Goal: Information Seeking & Learning: Learn about a topic

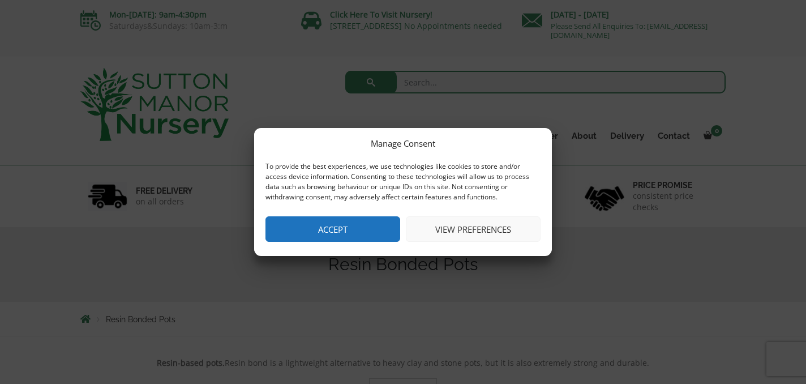
click at [364, 230] on button "Accept" at bounding box center [333, 228] width 135 height 25
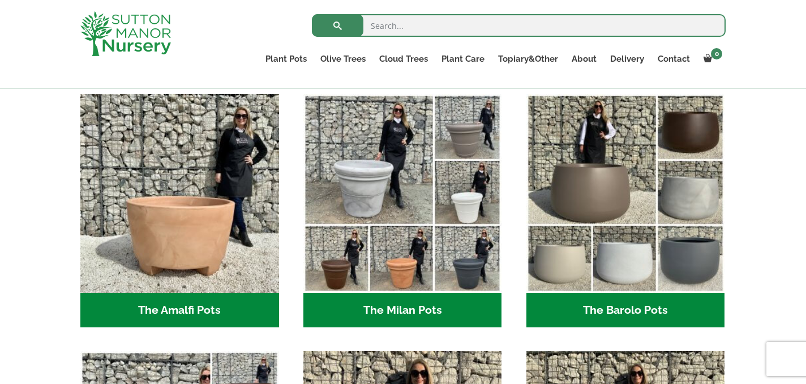
scroll to position [295, 0]
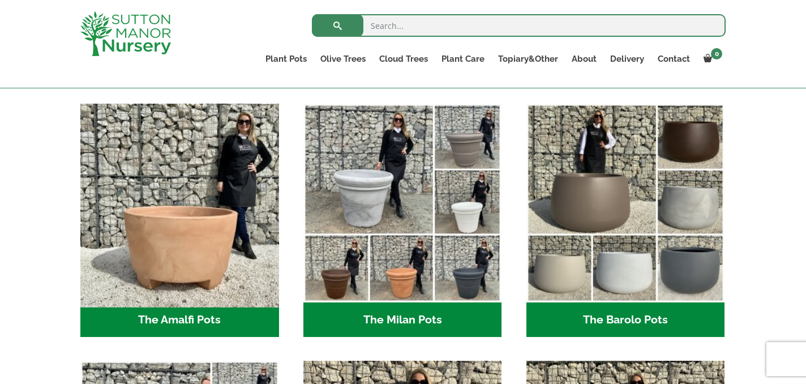
click at [211, 248] on img "Visit product category The Amalfi Pots" at bounding box center [179, 203] width 208 height 208
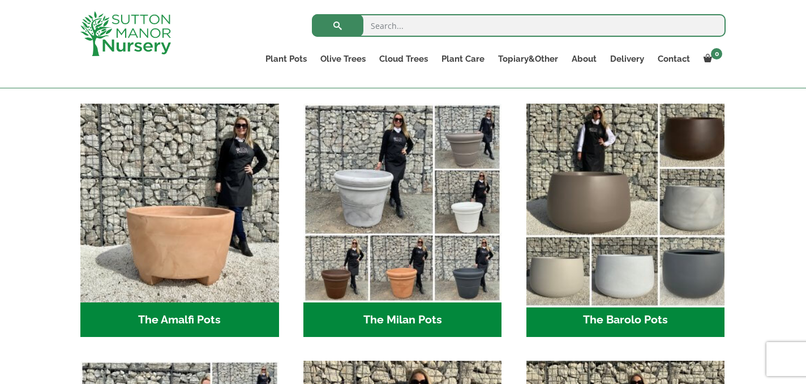
click at [641, 292] on img "Visit product category The Barolo Pots" at bounding box center [626, 203] width 208 height 208
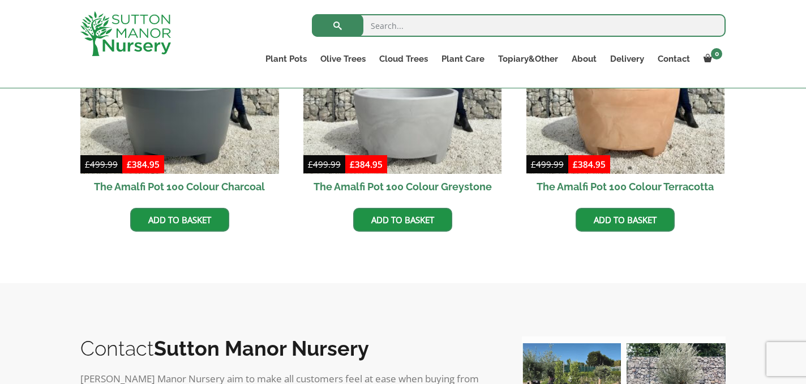
scroll to position [437, 0]
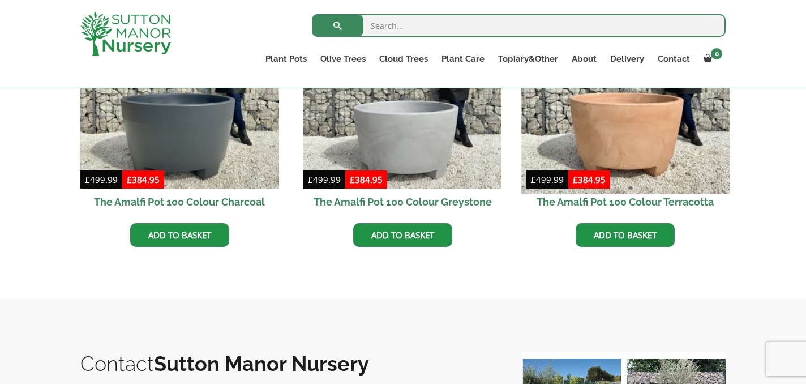
click at [673, 126] on img at bounding box center [626, 89] width 208 height 208
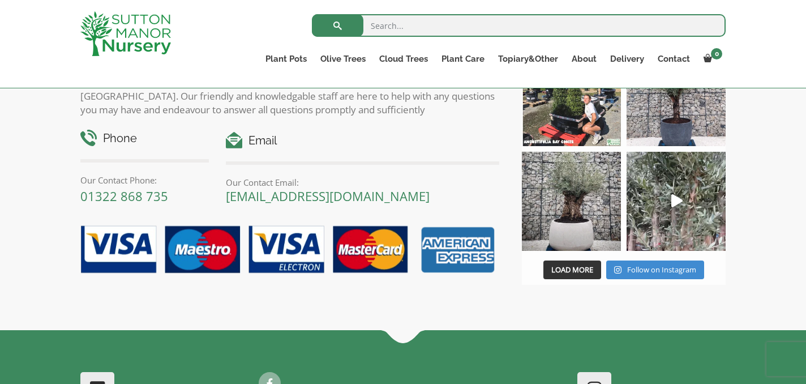
scroll to position [0, 0]
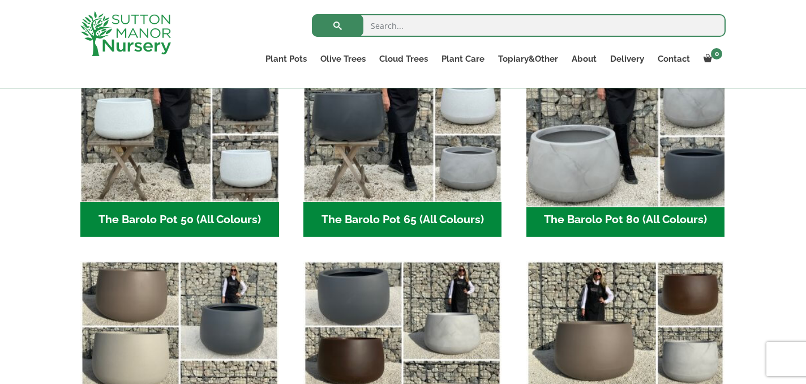
scroll to position [382, 0]
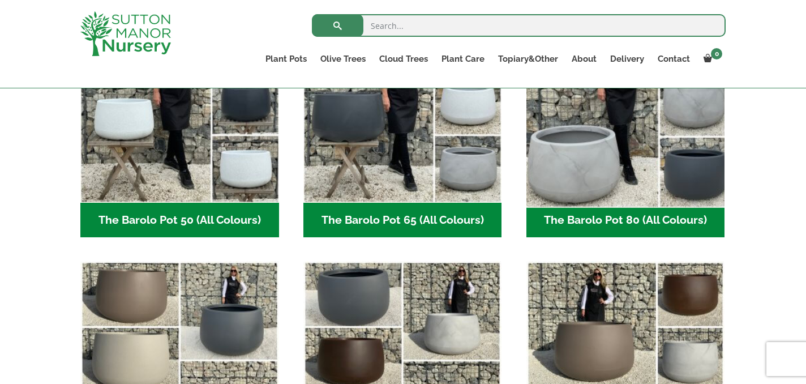
click at [598, 179] on img "Visit product category The Barolo Pot 80 (All Colours)" at bounding box center [626, 103] width 208 height 208
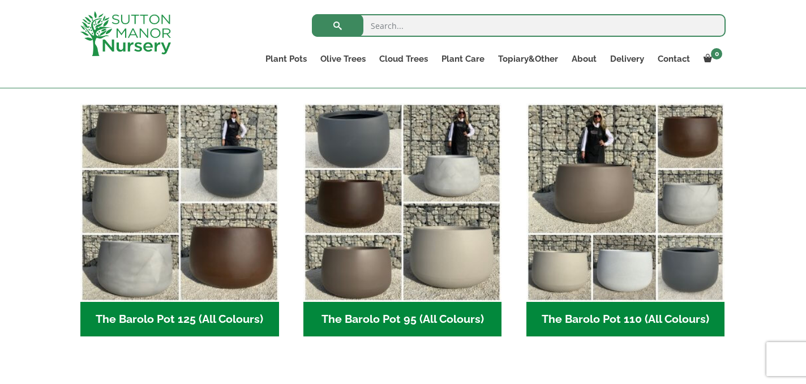
scroll to position [569, 0]
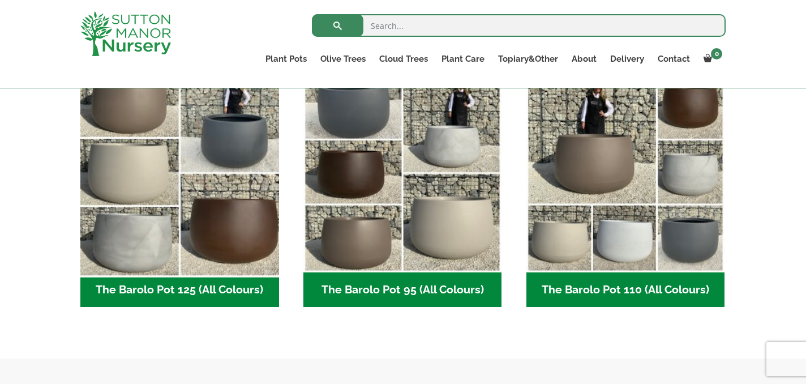
click at [156, 236] on img "Visit product category The Barolo Pot 125 (All Colours)" at bounding box center [179, 173] width 208 height 208
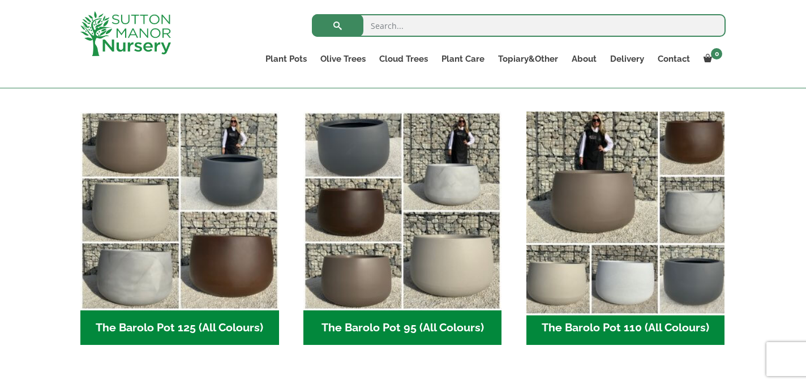
scroll to position [527, 0]
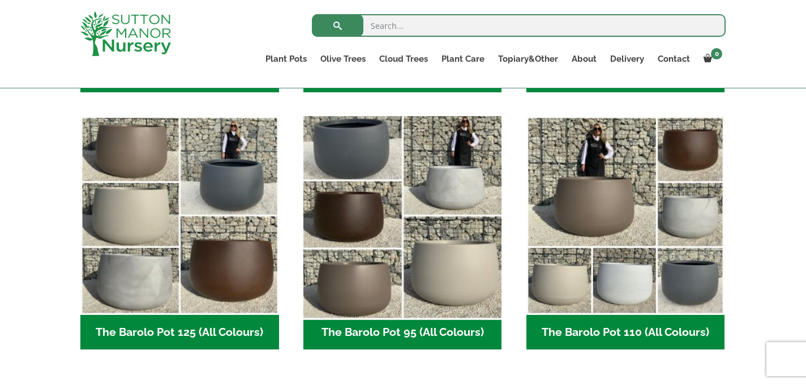
click at [452, 191] on img "Visit product category The Barolo Pot 95 (All Colours)" at bounding box center [402, 216] width 208 height 208
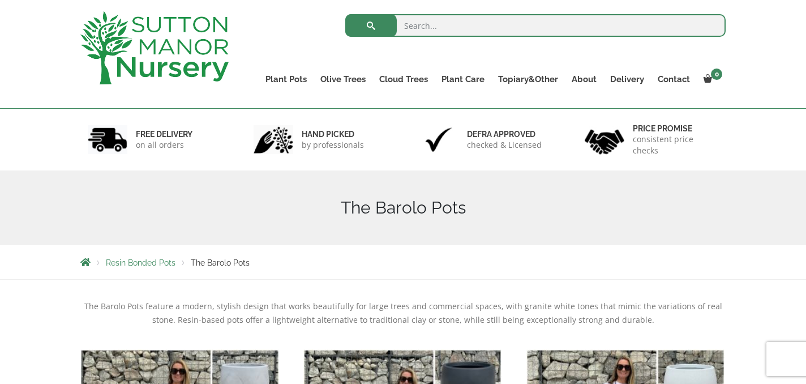
scroll to position [56, 0]
